Goal: Transaction & Acquisition: Purchase product/service

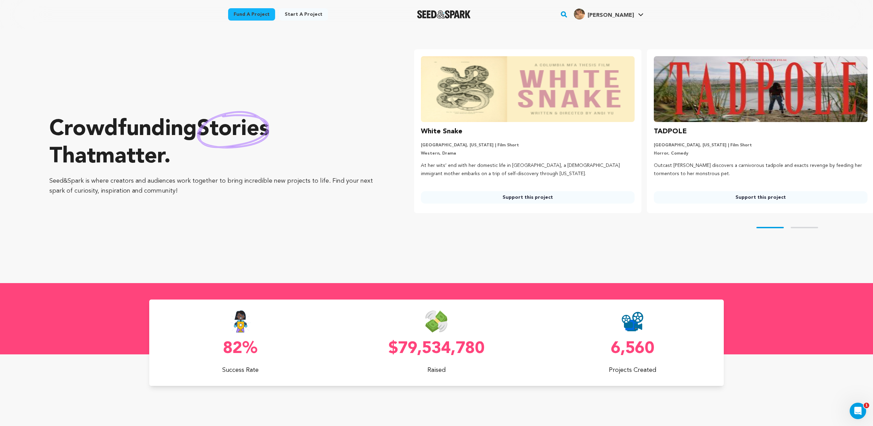
click at [553, 118] on img at bounding box center [528, 89] width 214 height 66
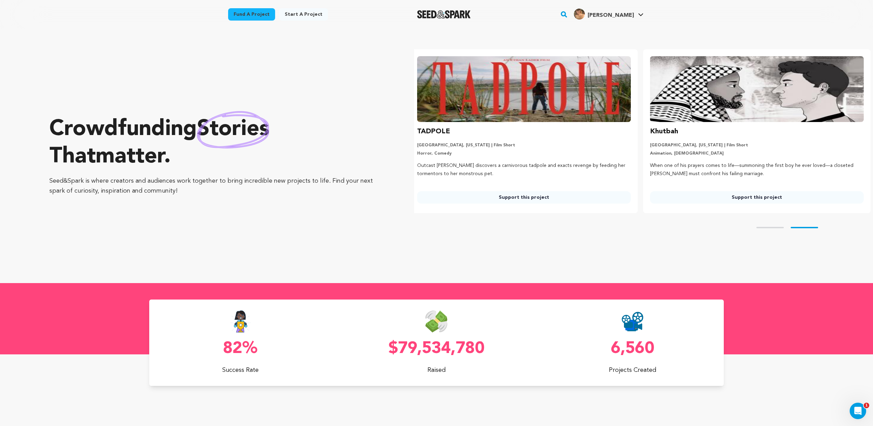
scroll to position [0, 238]
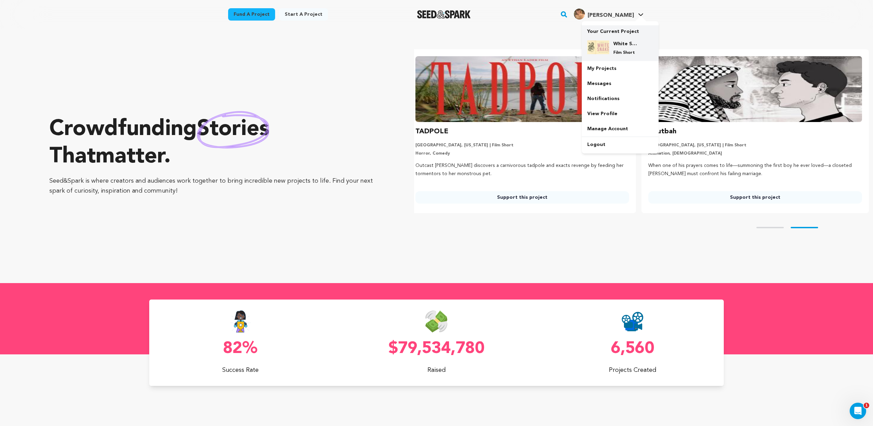
click at [614, 41] on h4 "White Snake" at bounding box center [625, 43] width 25 height 7
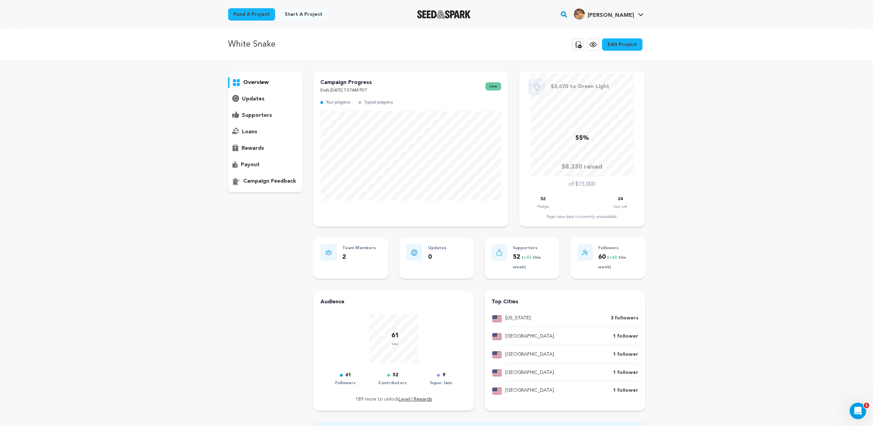
click at [263, 86] on p "overview" at bounding box center [255, 83] width 25 height 8
click at [245, 84] on p "overview" at bounding box center [255, 83] width 25 height 8
click at [589, 48] on link "View project" at bounding box center [593, 44] width 12 height 12
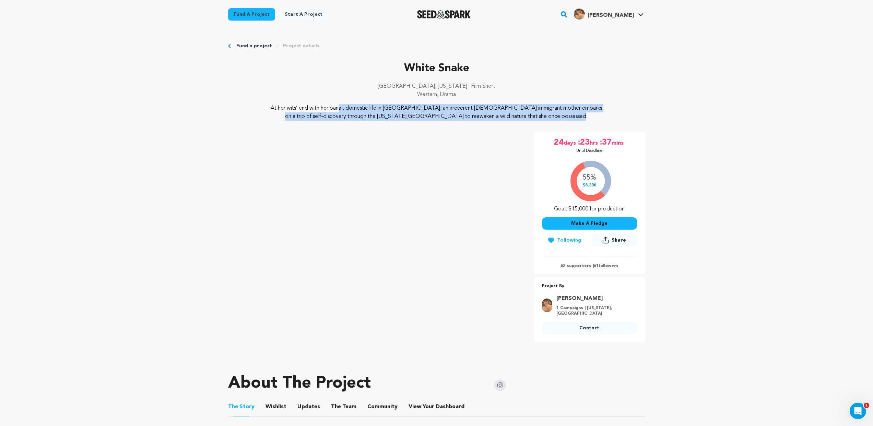
drag, startPoint x: 274, startPoint y: 106, endPoint x: 538, endPoint y: 120, distance: 264.0
click at [538, 120] on p "At her wits’ end with her banal, domestic life in America, an irreverent Chines…" at bounding box center [436, 112] width 334 height 16
copy p "At her wits’ end with her banal, domestic life in America, an irreverent Chines…"
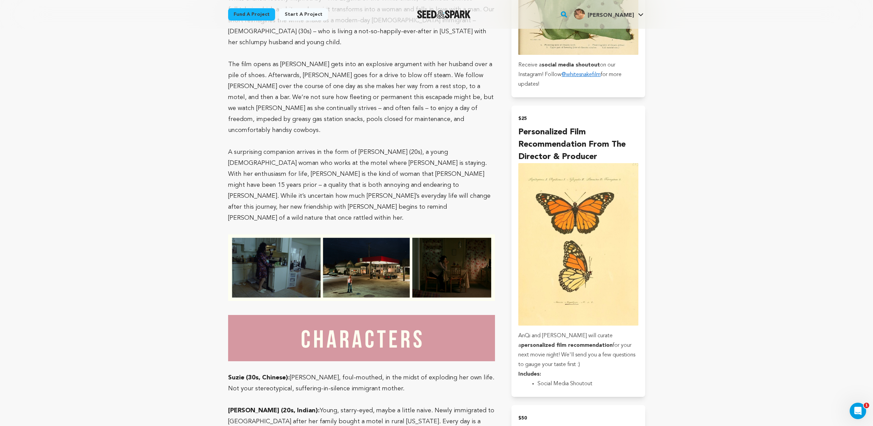
scroll to position [656, 0]
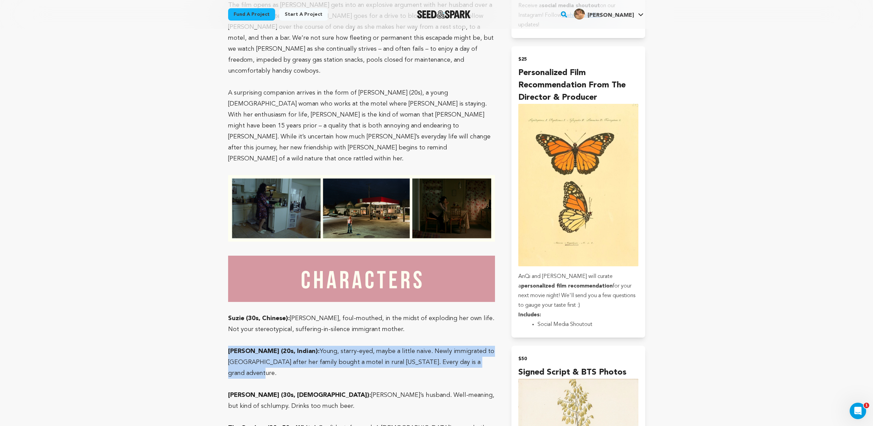
drag, startPoint x: 462, startPoint y: 317, endPoint x: 207, endPoint y: 309, distance: 255.2
copy p "Charu (20s, Indian): Young, starry-eyed, maybe a little naive. Newly immigrated…"
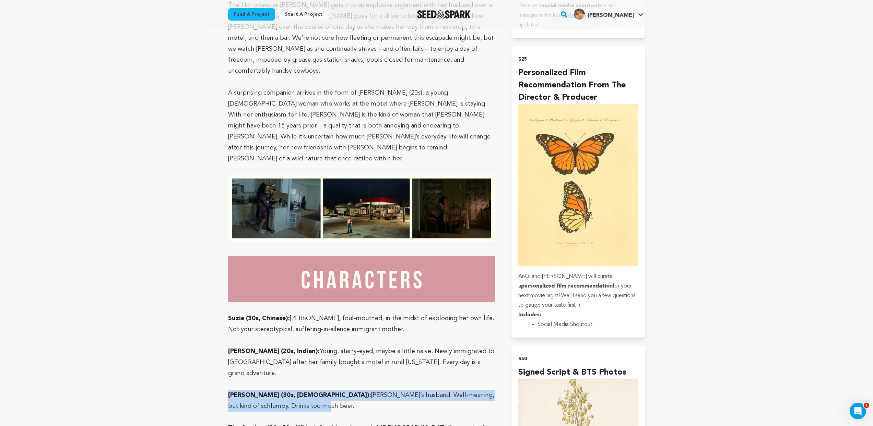
drag, startPoint x: 255, startPoint y: 353, endPoint x: 218, endPoint y: 343, distance: 39.0
copy p "Henry (30s, Chinese): Suzie’s husband. Well-meaning, but kind of schlumpy. Drin…"
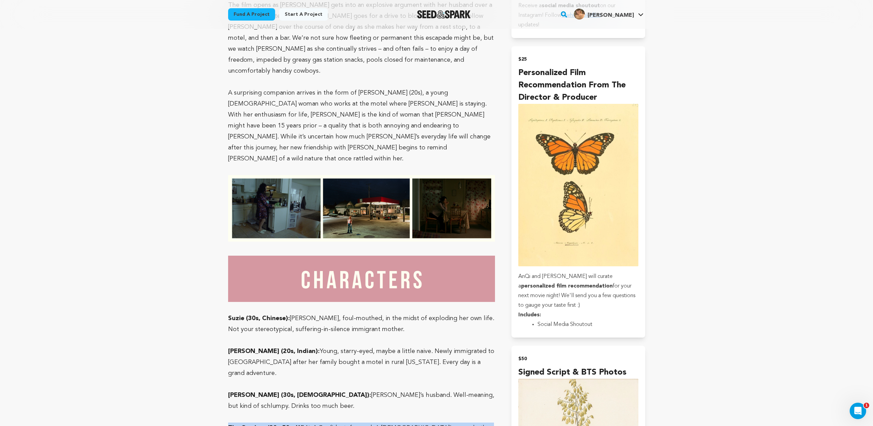
drag, startPoint x: 487, startPoint y: 373, endPoint x: 214, endPoint y: 376, distance: 273.3
copy p "The Cowboy (30s-50s, White): Confident, forward. A ladies’ man, whether they li…"
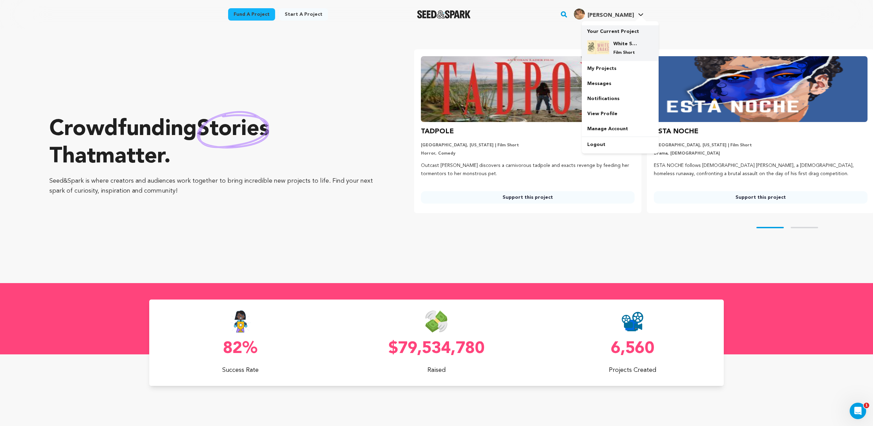
click at [618, 49] on div "White Snake Film Short" at bounding box center [625, 47] width 33 height 15
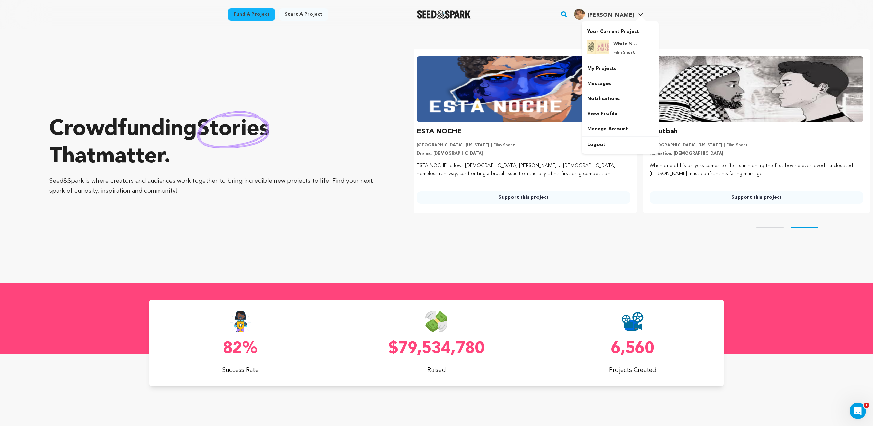
scroll to position [0, 238]
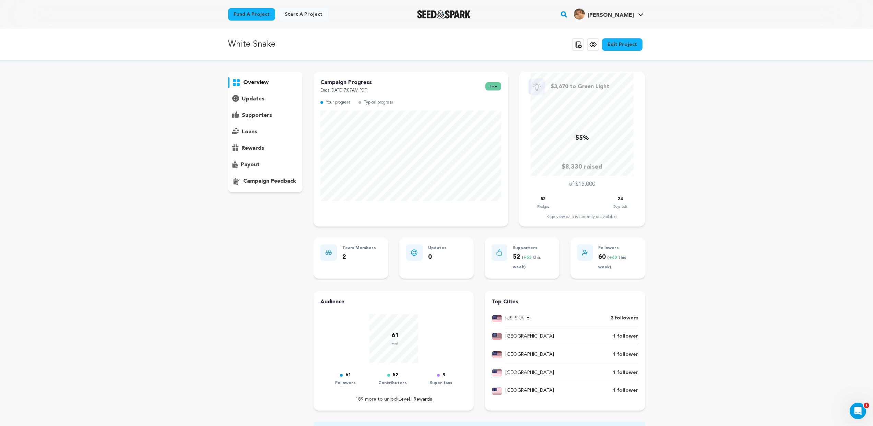
click at [251, 95] on p "updates" at bounding box center [253, 99] width 23 height 8
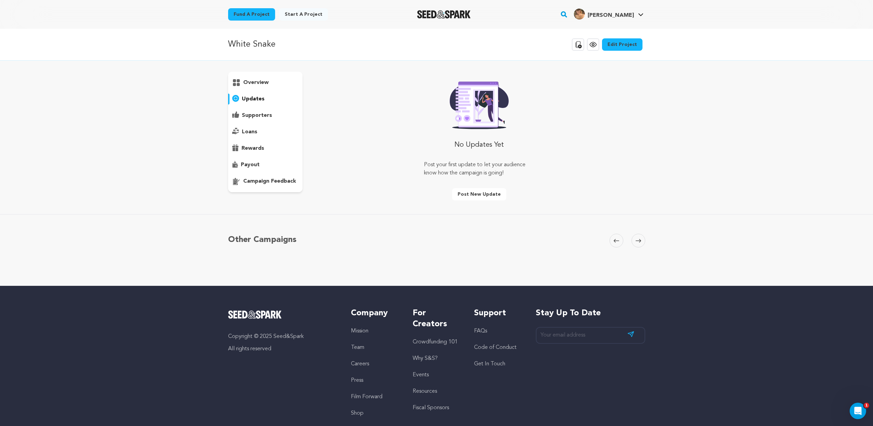
click at [470, 195] on button "Post new update" at bounding box center [479, 194] width 54 height 12
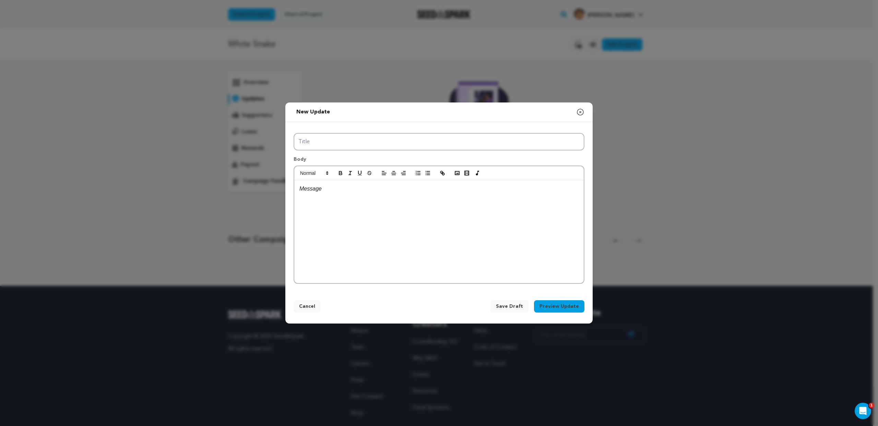
click at [578, 111] on icon "button" at bounding box center [580, 112] width 8 height 8
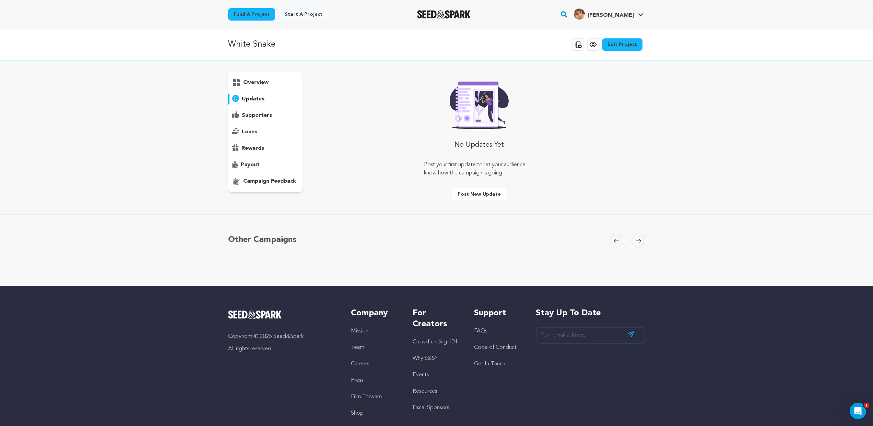
click at [264, 86] on p "overview" at bounding box center [255, 83] width 25 height 8
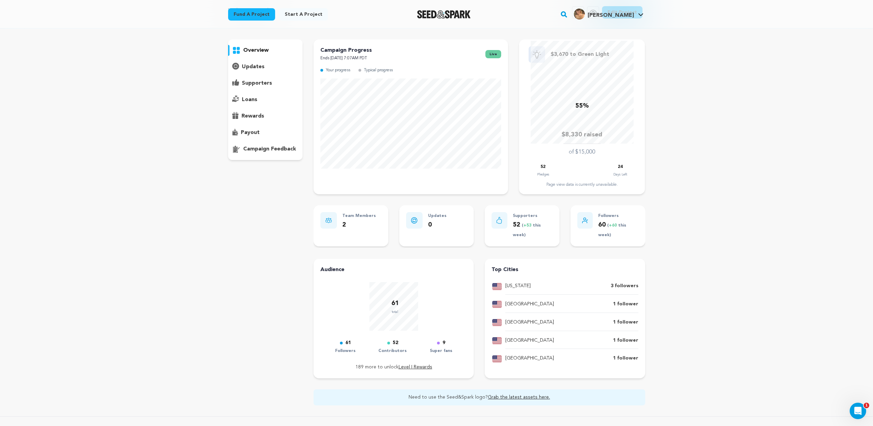
scroll to position [146, 0]
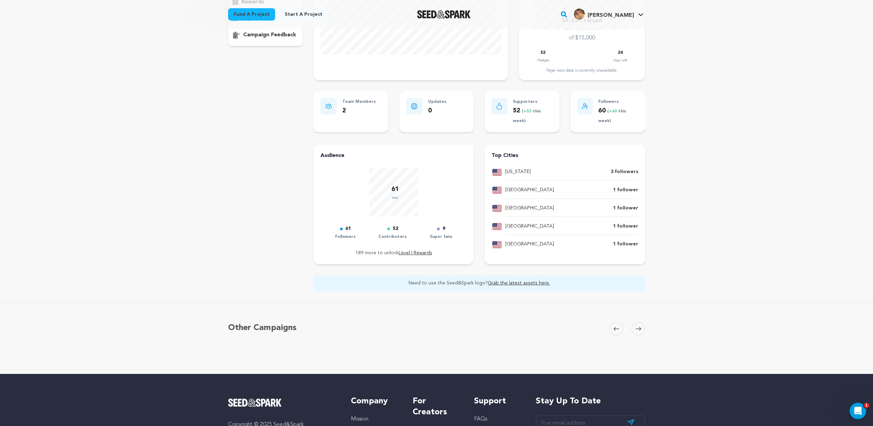
click at [502, 283] on link "Grab the latest assets here." at bounding box center [519, 283] width 62 height 5
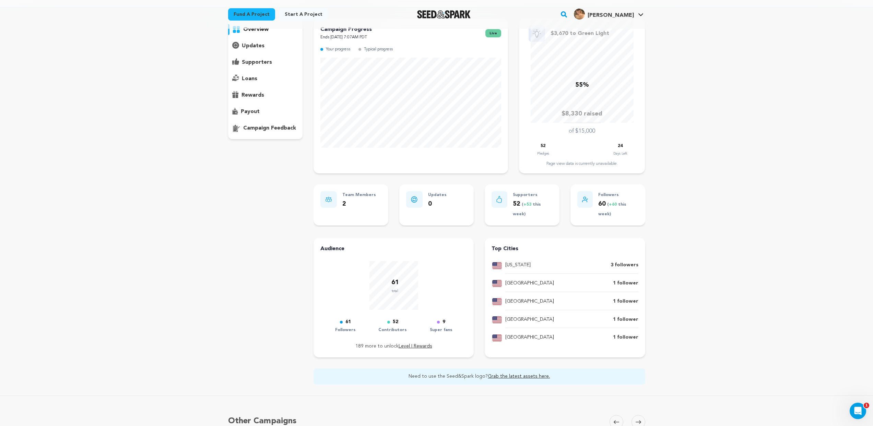
scroll to position [0, 0]
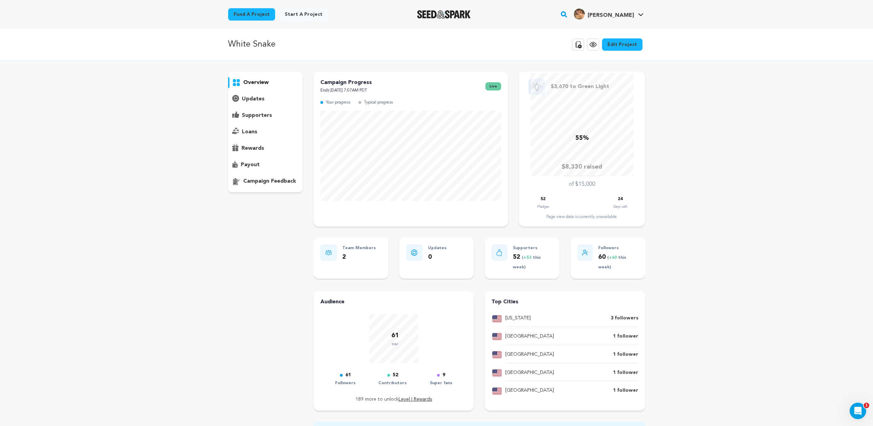
click at [562, 193] on div "55% $8,330 raised of $15,000 52 Pledges 24 Days Left Page view data is currentl…" at bounding box center [582, 146] width 112 height 147
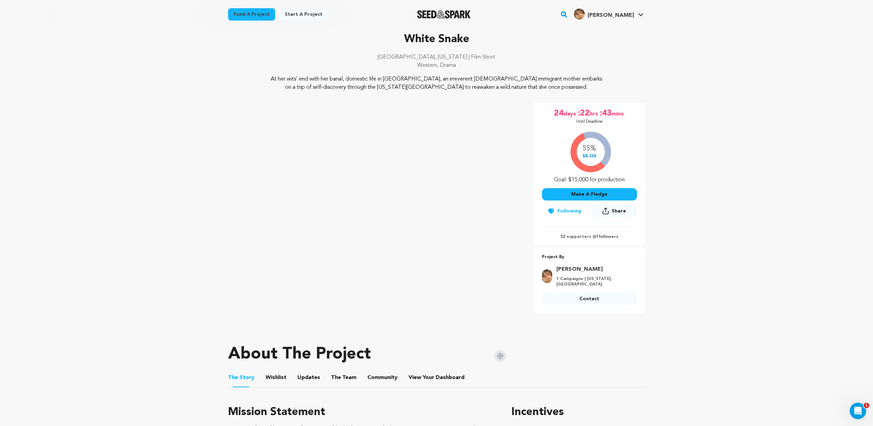
scroll to position [175, 0]
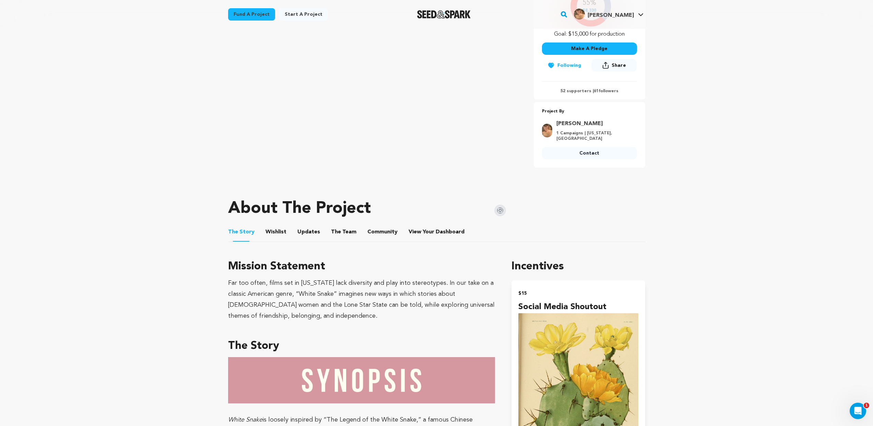
click at [335, 234] on button "The Team" at bounding box center [343, 233] width 16 height 16
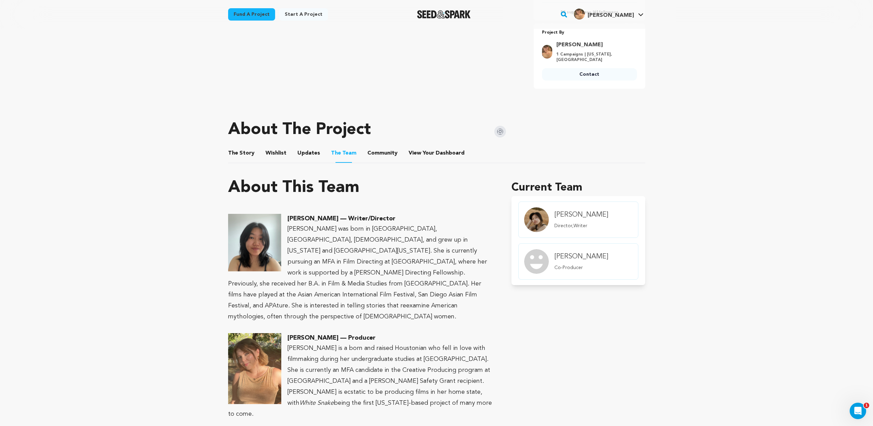
scroll to position [206, 0]
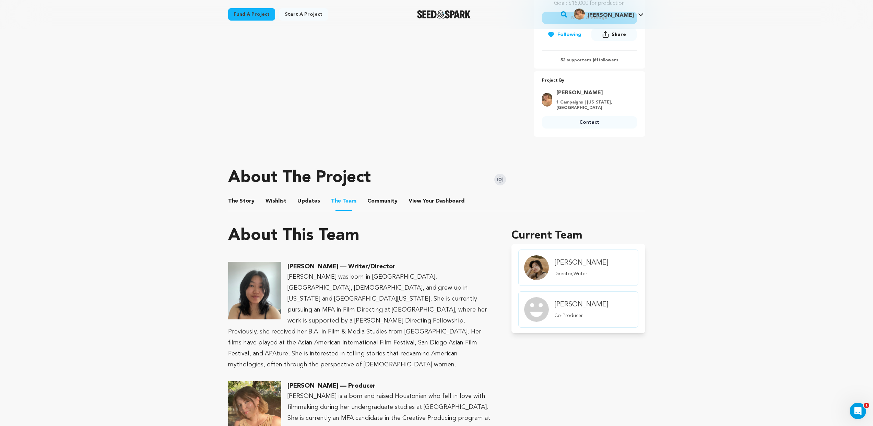
click at [312, 207] on button "Updates" at bounding box center [308, 202] width 16 height 16
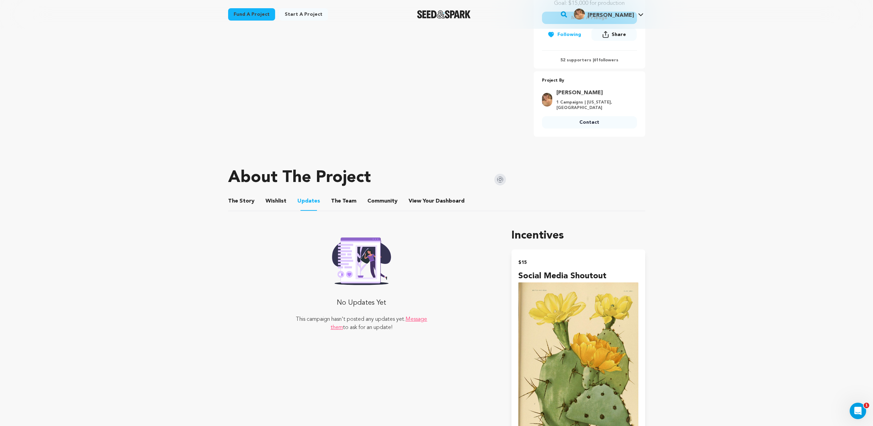
click at [378, 202] on button "Community" at bounding box center [382, 202] width 16 height 16
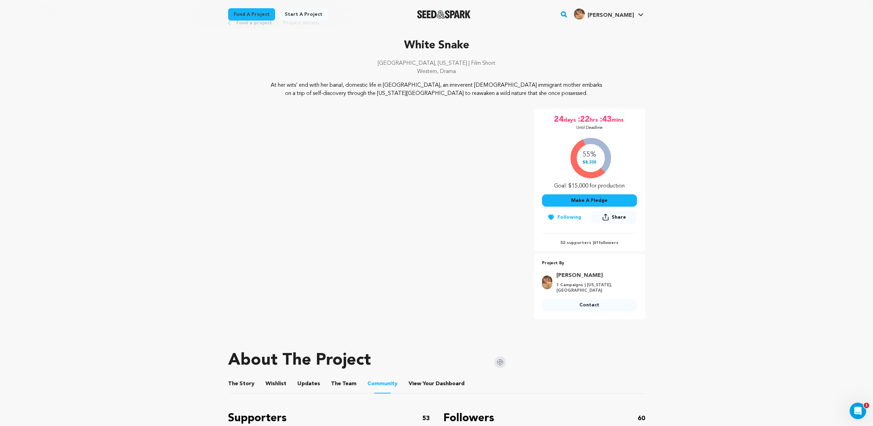
scroll to position [22, 0]
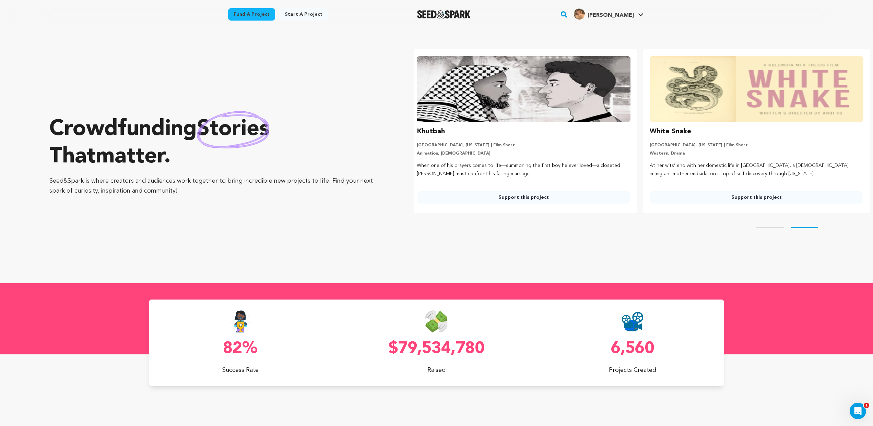
scroll to position [0, 238]
click at [730, 137] on div "White Snake [GEOGRAPHIC_DATA], [US_STATE] | Film Short Western, Drama At her wi…" at bounding box center [755, 164] width 214 height 77
click at [681, 135] on h3 "White Snake" at bounding box center [668, 131] width 41 height 11
click at [718, 194] on link "Support this project" at bounding box center [755, 197] width 214 height 12
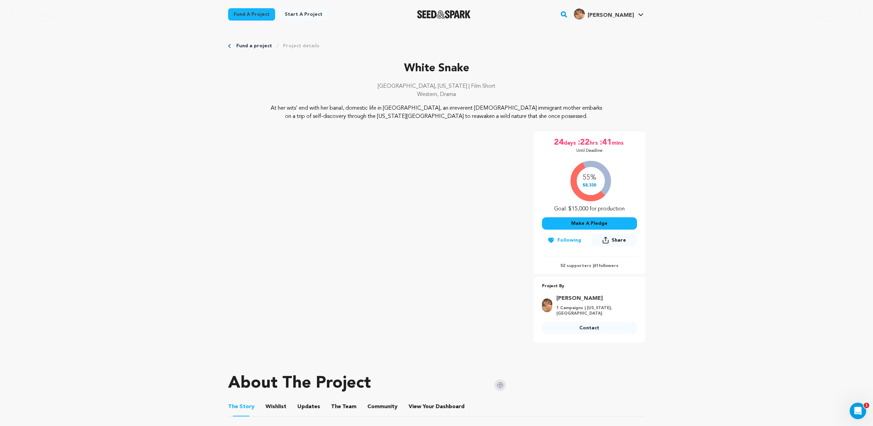
click at [592, 139] on span "hrs" at bounding box center [594, 142] width 10 height 11
click at [590, 146] on span "hrs" at bounding box center [594, 142] width 10 height 11
